Goal: Task Accomplishment & Management: Manage account settings

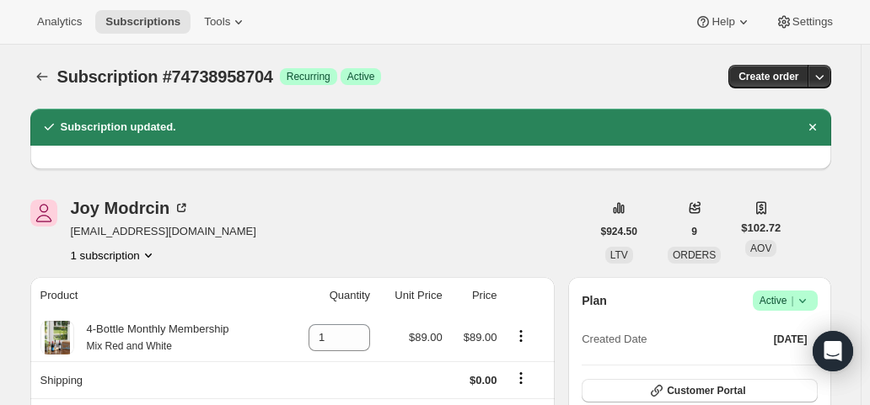
scroll to position [759, 0]
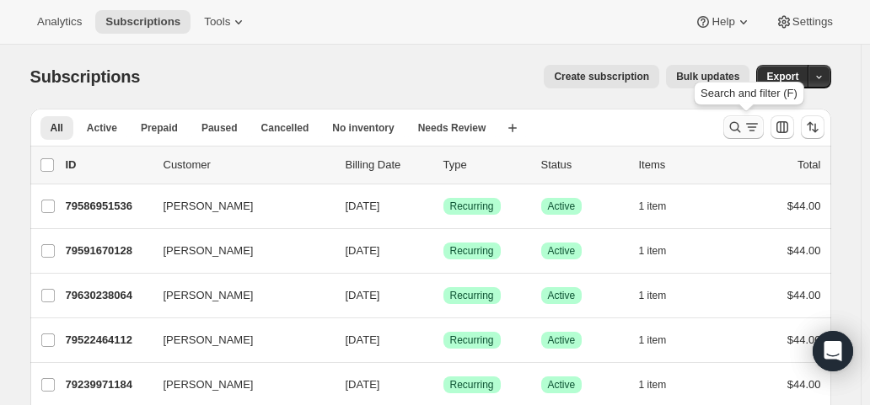
click at [743, 126] on icon "Search and filter results" at bounding box center [735, 127] width 17 height 17
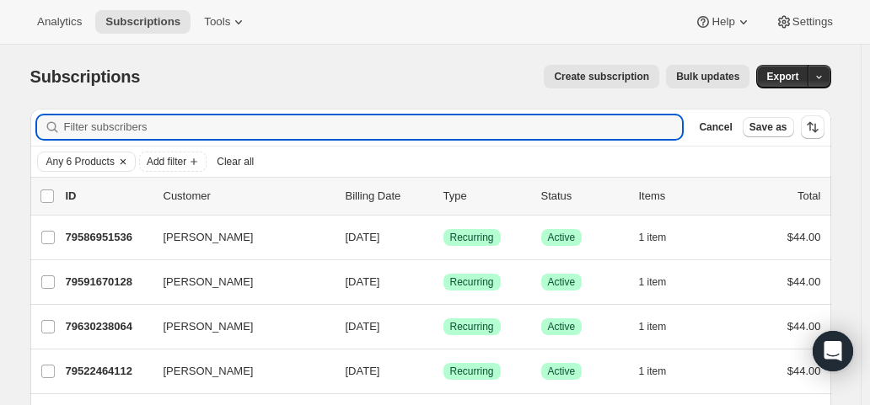
click at [126, 159] on icon "Clear" at bounding box center [122, 161] width 13 height 13
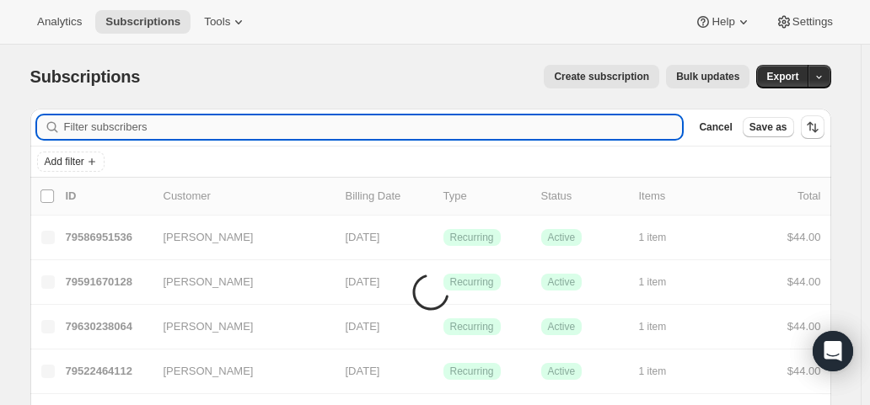
click at [142, 130] on input "Filter subscribers" at bounding box center [373, 127] width 619 height 24
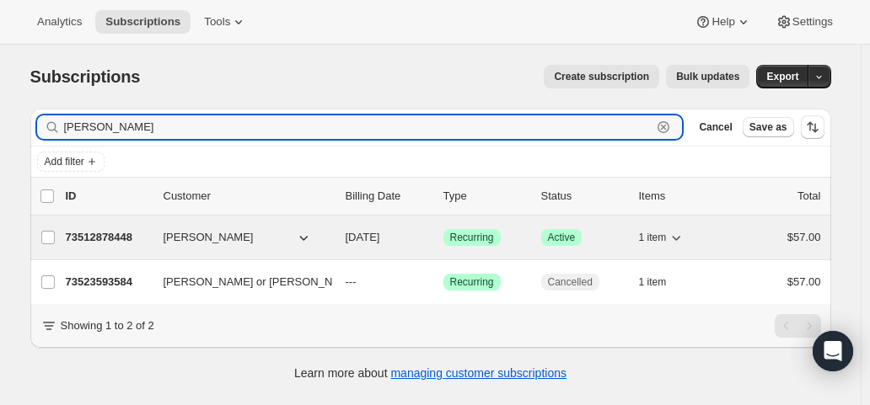
type input "nikki w"
click at [384, 246] on div "73512878448 Nikki Waters 11/01/2025 Success Recurring Success Active 1 item $57…" at bounding box center [443, 238] width 755 height 24
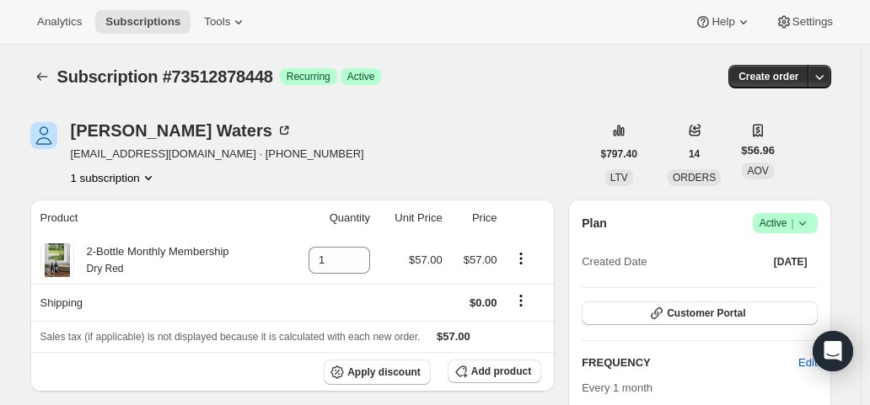
click at [778, 225] on span "Active |" at bounding box center [785, 223] width 51 height 17
click at [775, 284] on span "Cancel subscription" at bounding box center [790, 284] width 95 height 13
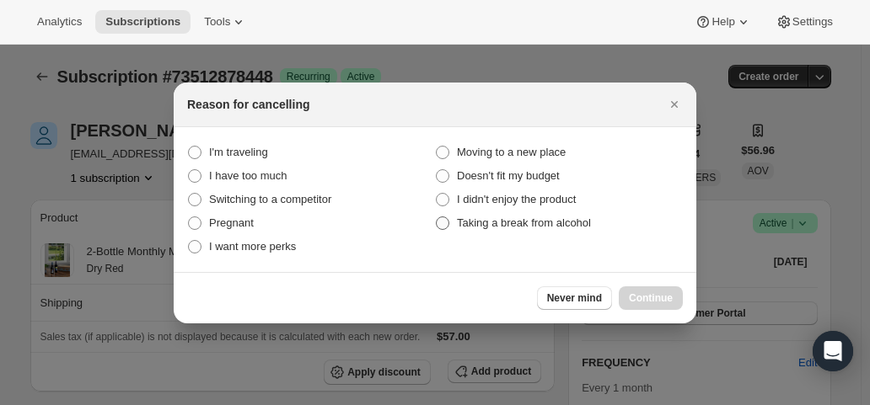
click at [578, 225] on span "Taking a break from alcohol" at bounding box center [524, 223] width 134 height 13
click at [437, 217] on alcohol "Taking a break from alcohol" at bounding box center [436, 217] width 1 height 1
radio alcohol "true"
click at [636, 289] on button "Continue" at bounding box center [651, 299] width 64 height 24
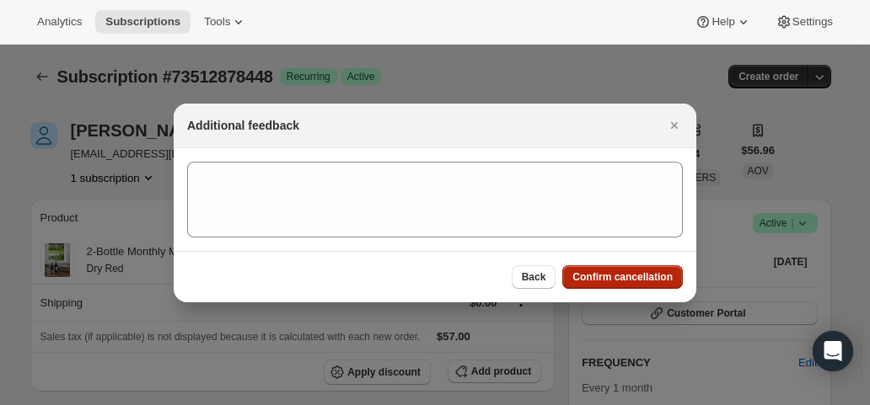
click at [634, 284] on button "Confirm cancellation" at bounding box center [622, 278] width 121 height 24
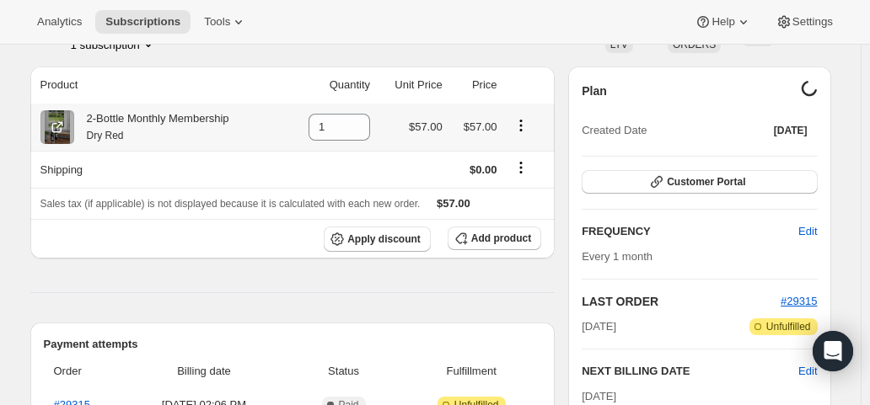
scroll to position [337, 0]
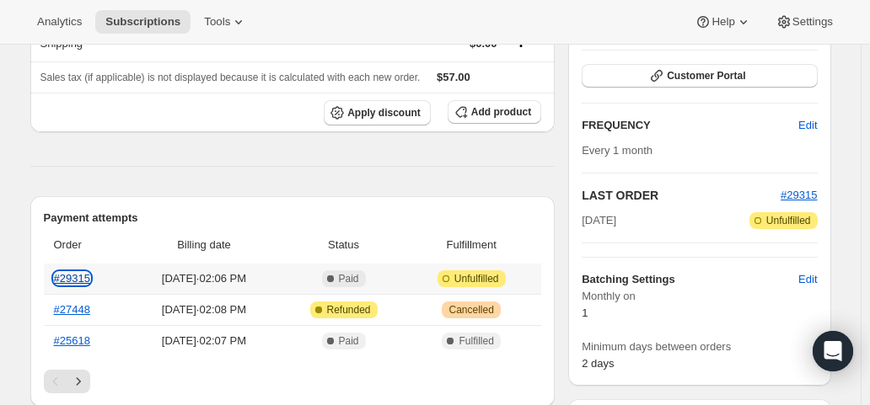
click at [63, 277] on link "#29315" at bounding box center [72, 278] width 36 height 13
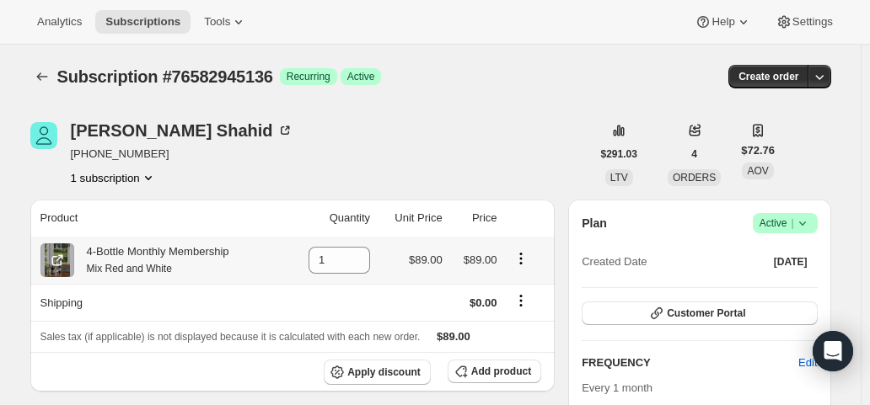
click at [525, 266] on icon "Product actions" at bounding box center [521, 258] width 17 height 17
click at [393, 366] on span "Apply discount" at bounding box center [383, 372] width 73 height 13
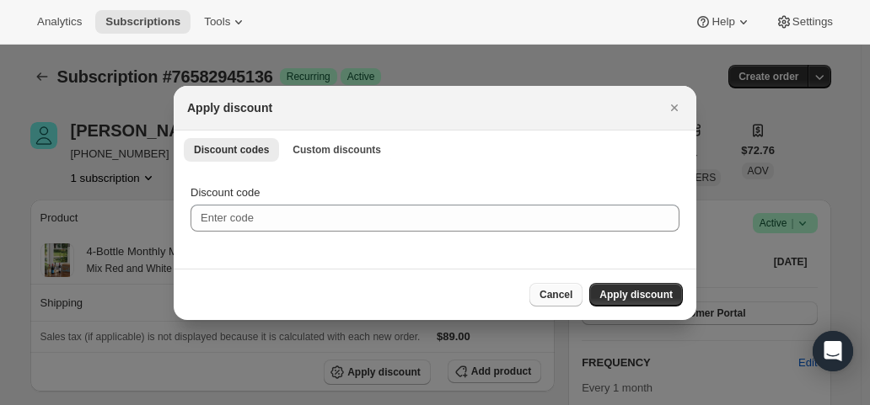
click at [561, 299] on span "Cancel" at bounding box center [555, 294] width 33 height 13
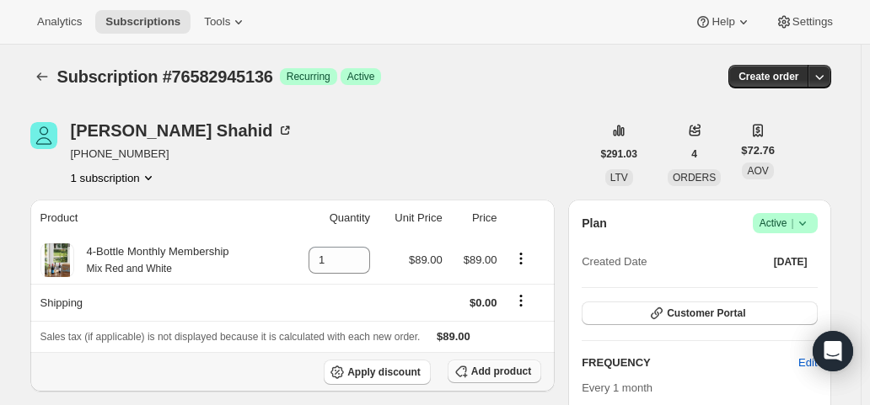
click at [501, 382] on button "Add product" at bounding box center [495, 372] width 94 height 24
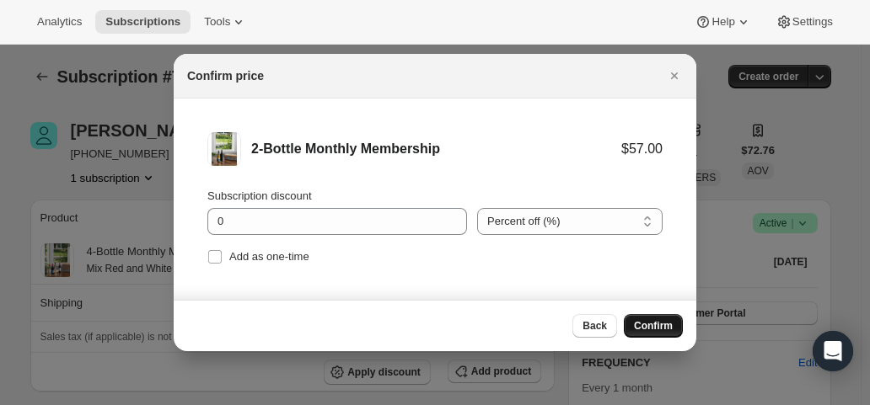
click at [663, 332] on span "Confirm" at bounding box center [653, 325] width 39 height 13
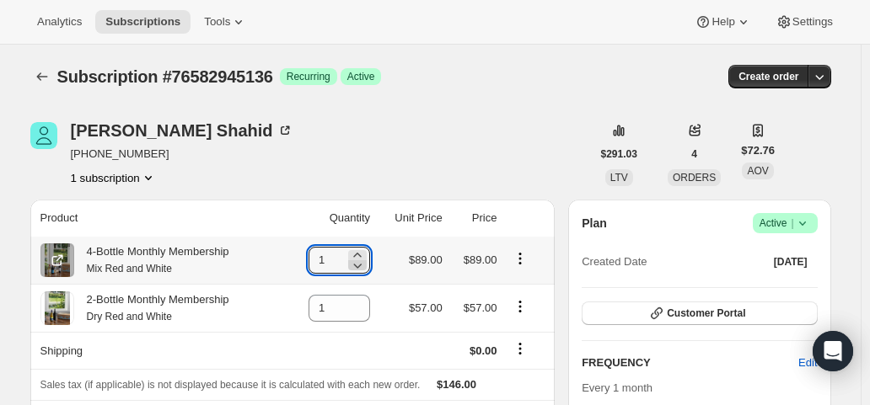
click at [366, 267] on icon at bounding box center [357, 265] width 17 height 17
type input "0"
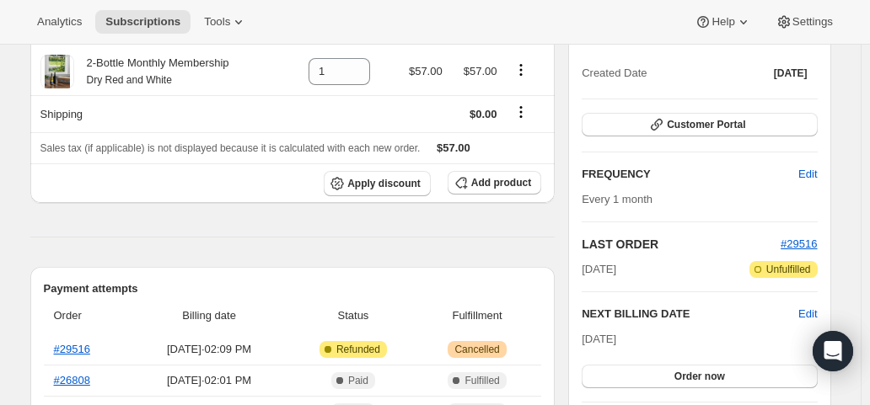
scroll to position [253, 0]
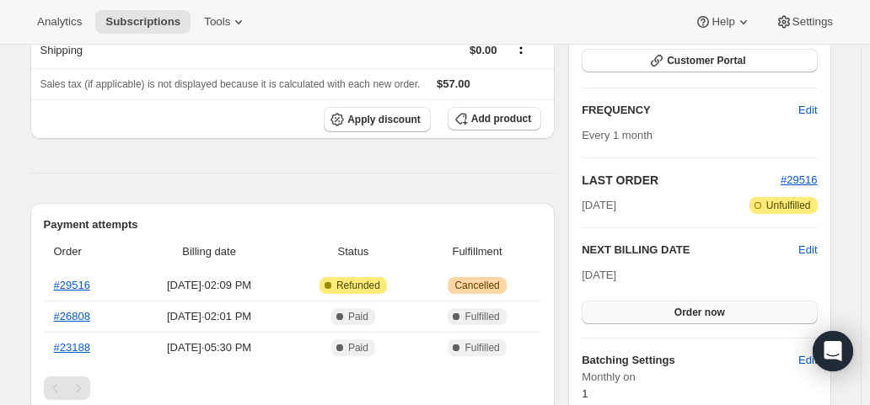
click at [676, 316] on button "Order now" at bounding box center [699, 313] width 235 height 24
click at [676, 316] on span "Click to confirm" at bounding box center [699, 312] width 77 height 13
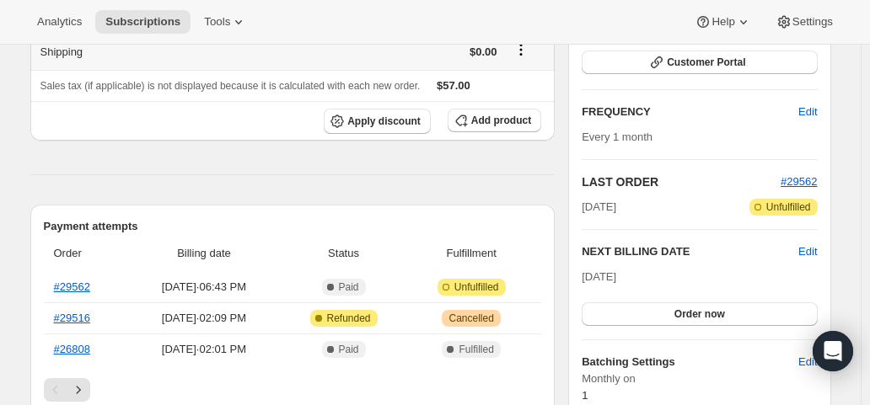
scroll to position [253, 0]
